Goal: Task Accomplishment & Management: Manage account settings

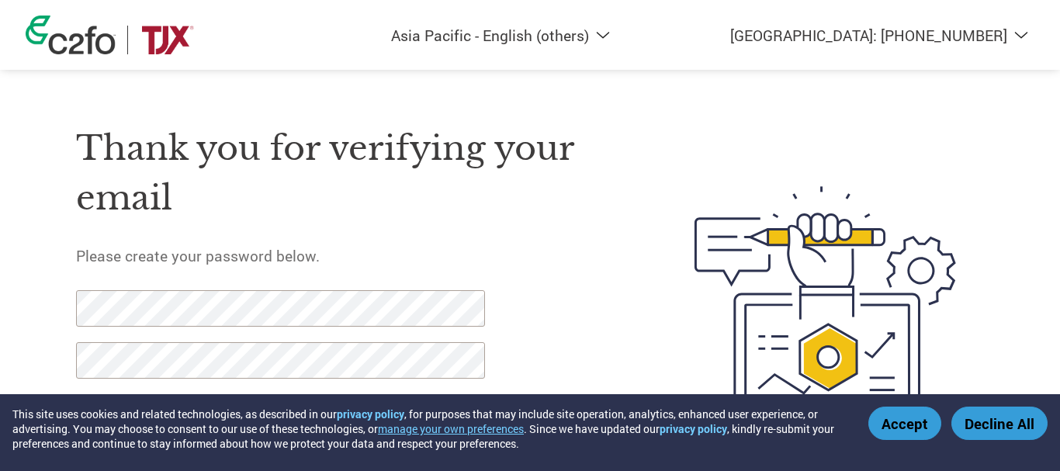
select select "en-AP"
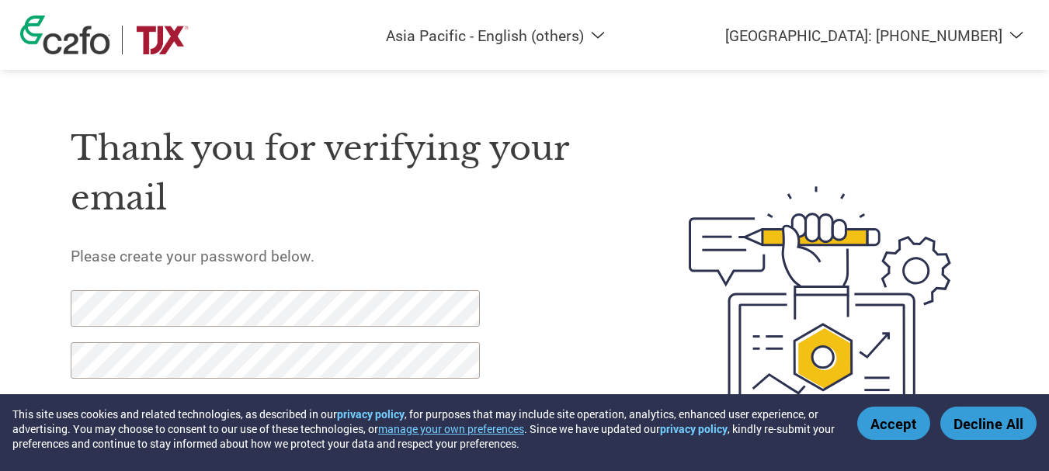
click at [615, 40] on select "Americas - English Américas - Español [GEOGRAPHIC_DATA] - Português [GEOGRAPHIC…" at bounding box center [434, 35] width 359 height 19
click at [868, 122] on img at bounding box center [820, 306] width 318 height 411
click at [1015, 36] on select "[GEOGRAPHIC_DATA]: [PHONE_NUMBER] [GEOGRAPHIC_DATA]: [PHONE_NUMBER] [GEOGRAPHIC…" at bounding box center [829, 35] width 407 height 19
select select "vn"
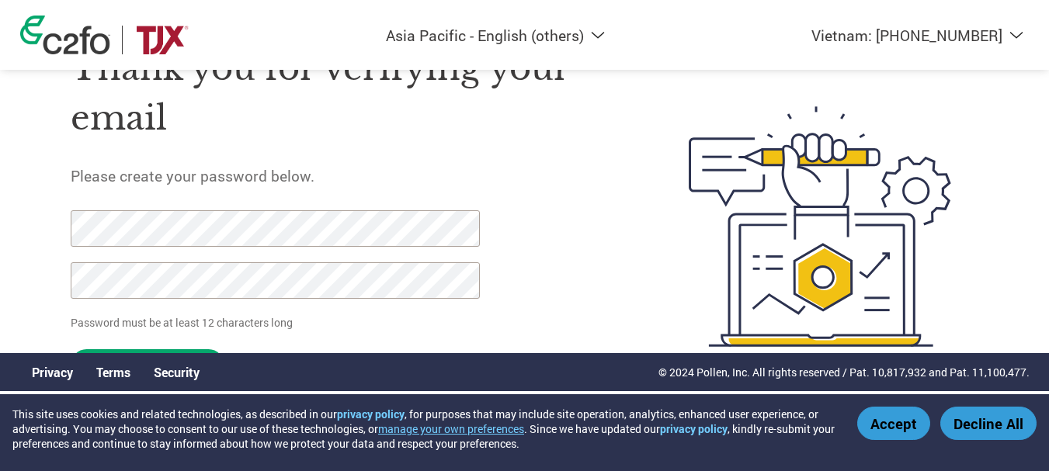
click at [0, 211] on div "Americas - English Américas - Español [GEOGRAPHIC_DATA] - Português [GEOGRAPHIC…" at bounding box center [524, 164] width 1049 height 489
click at [0, 206] on div "Americas - English Américas - Español [GEOGRAPHIC_DATA] - Português [GEOGRAPHIC…" at bounding box center [524, 164] width 1049 height 489
click at [576, 141] on h1 "Thank you for verifying your email" at bounding box center [343, 93] width 545 height 100
click at [882, 426] on button "Accept" at bounding box center [893, 423] width 73 height 33
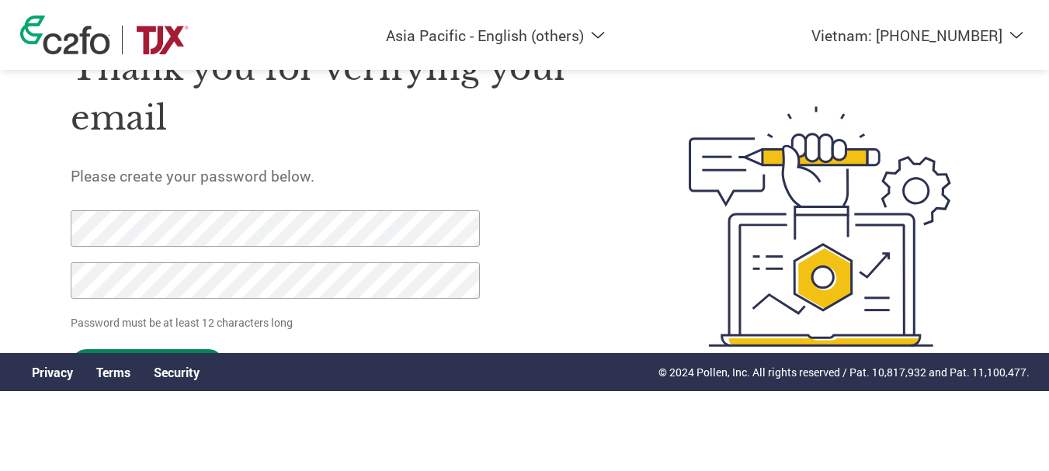
click at [118, 349] on input "Set Password" at bounding box center [148, 365] width 154 height 32
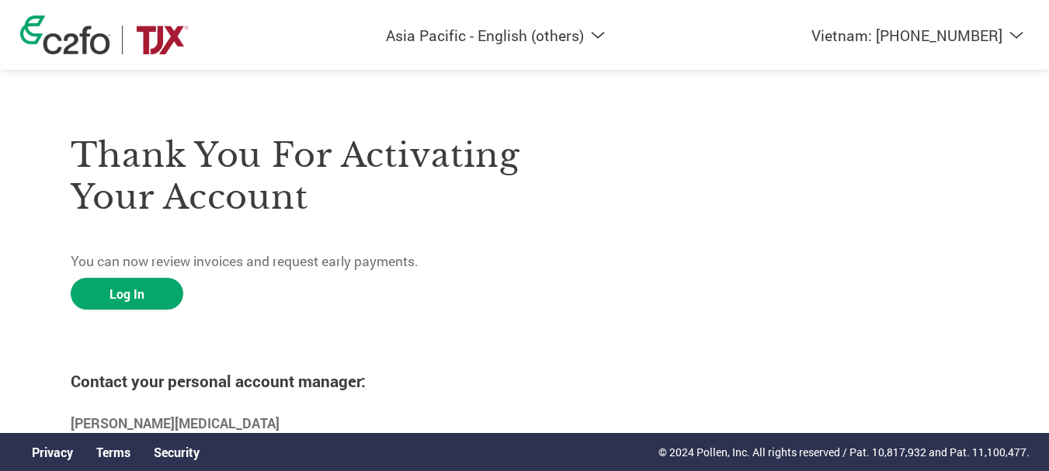
scroll to position [56, 0]
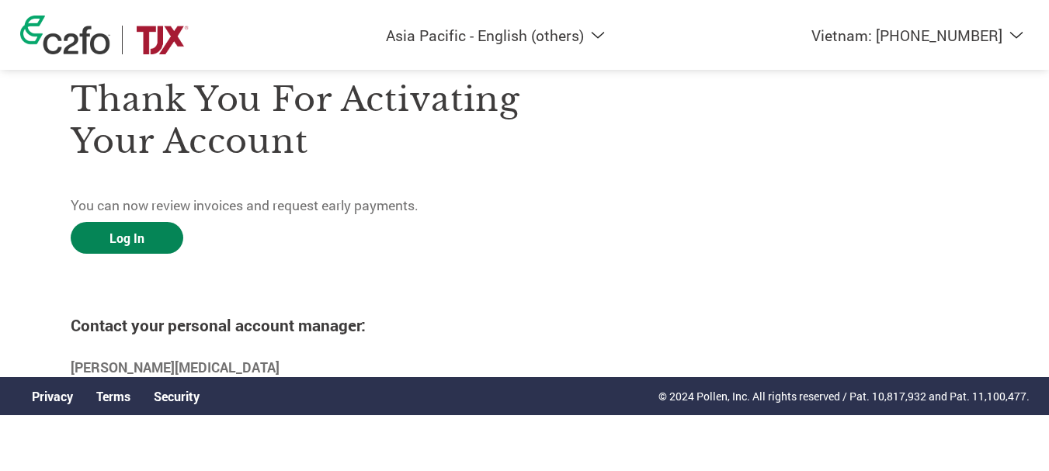
click at [136, 238] on link "Log In" at bounding box center [127, 238] width 113 height 32
